Goal: Register for event/course

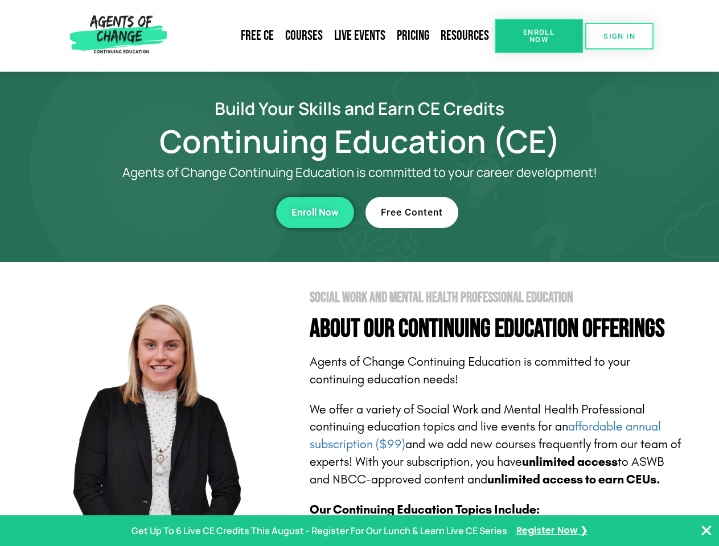
click at [359, 273] on section "Social Work and Mental Health Professional Education About Our Continuing Educa…" at bounding box center [359, 501] width 719 height 478
click at [538, 36] on span "Enroll Now" at bounding box center [539, 35] width 52 height 15
click at [619, 36] on span "SIGN IN" at bounding box center [619, 35] width 32 height 7
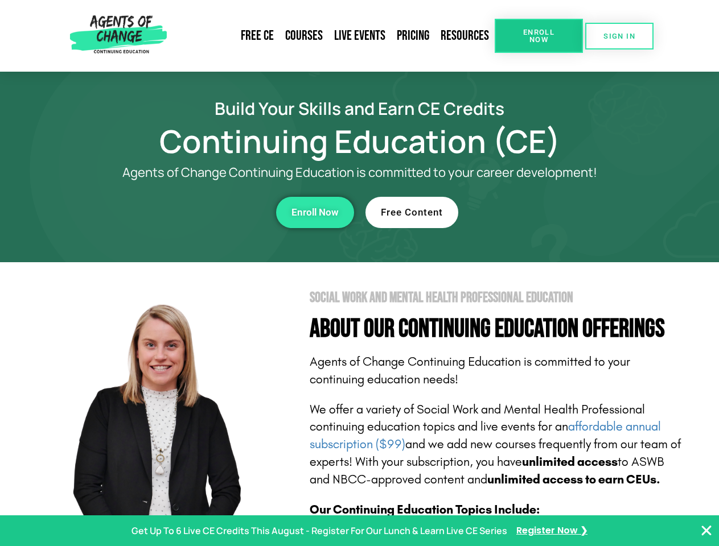
click at [198, 212] on div "Enroll Now" at bounding box center [197, 212] width 313 height 31
click at [315, 212] on span "Enroll Now" at bounding box center [314, 213] width 47 height 10
click at [522, 212] on div "Free Content" at bounding box center [521, 212] width 313 height 31
